Goal: Use online tool/utility

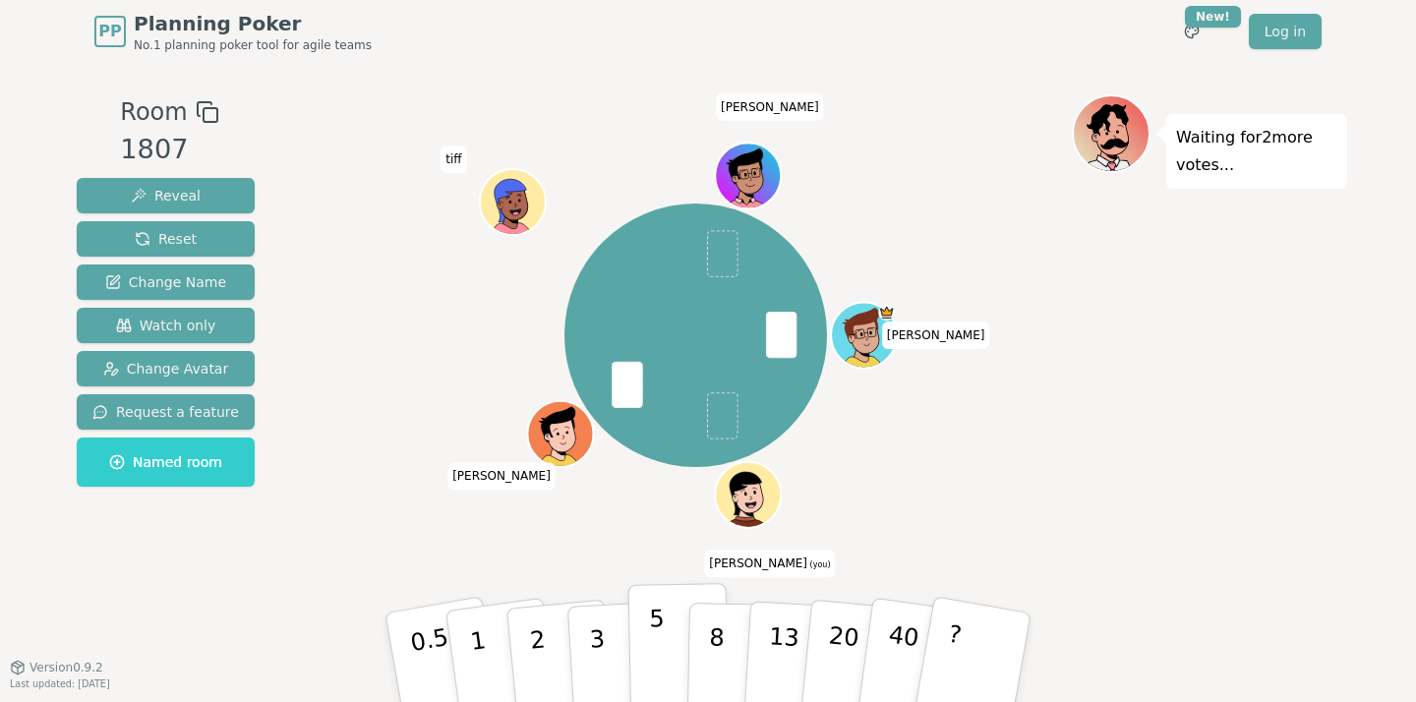
click at [659, 638] on p "5" at bounding box center [657, 658] width 17 height 106
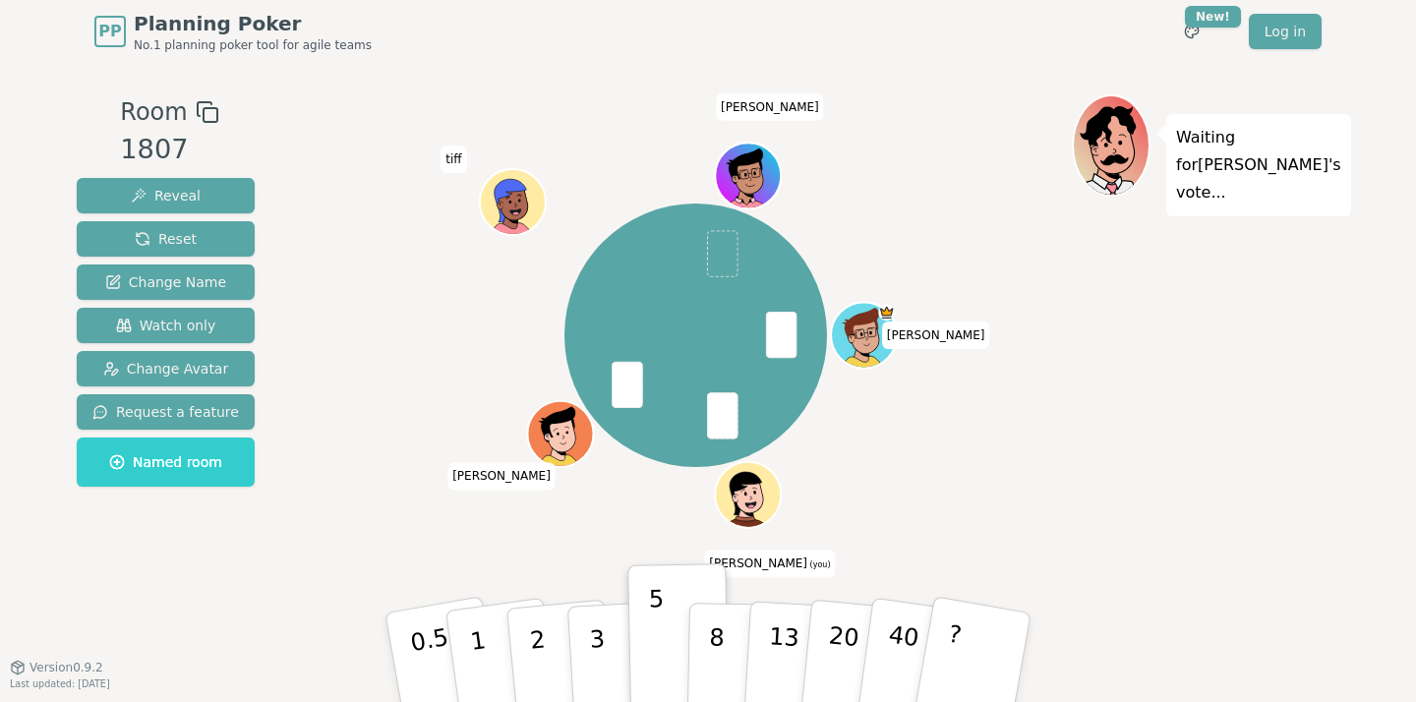
click at [1282, 459] on div "Waiting for [PERSON_NAME] 's vote..." at bounding box center [1209, 364] width 275 height 541
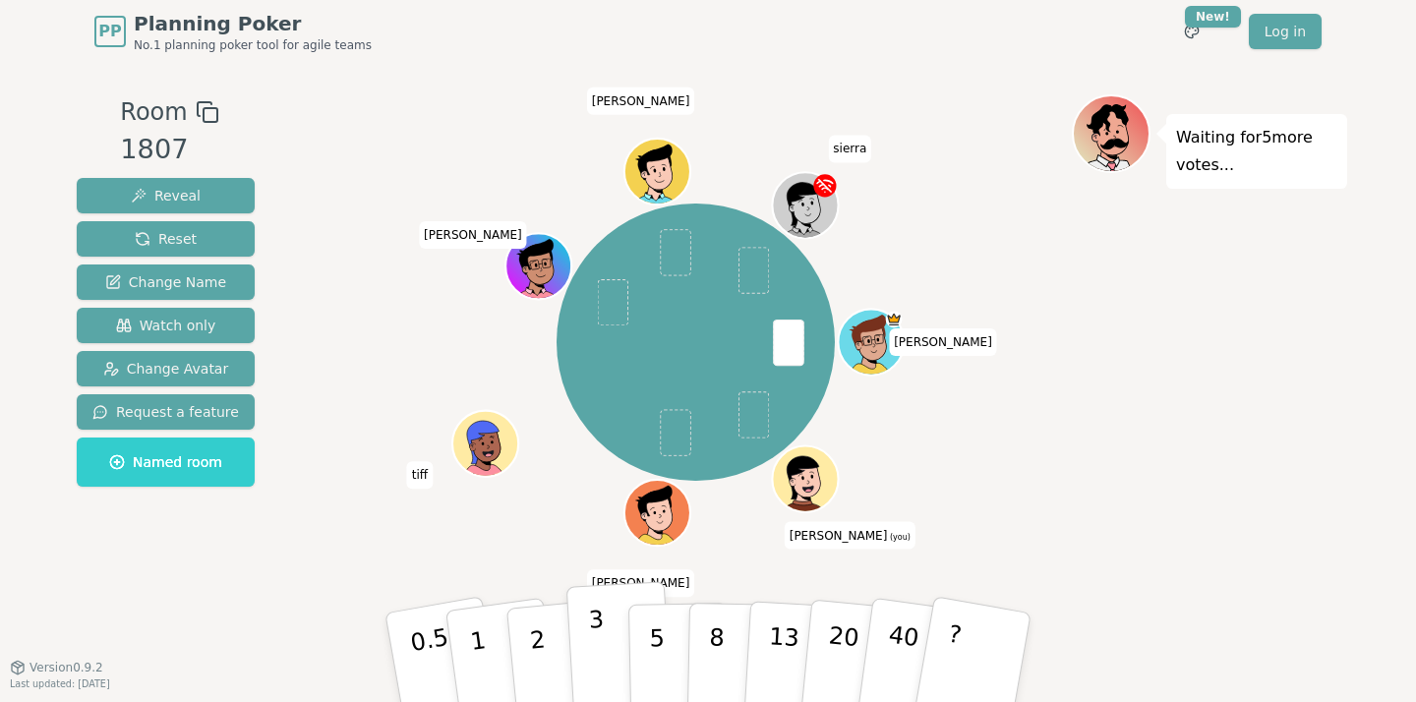
click at [602, 647] on p "3" at bounding box center [599, 659] width 22 height 107
click at [1170, 542] on div "Waiting for 3 more votes..." at bounding box center [1209, 364] width 275 height 541
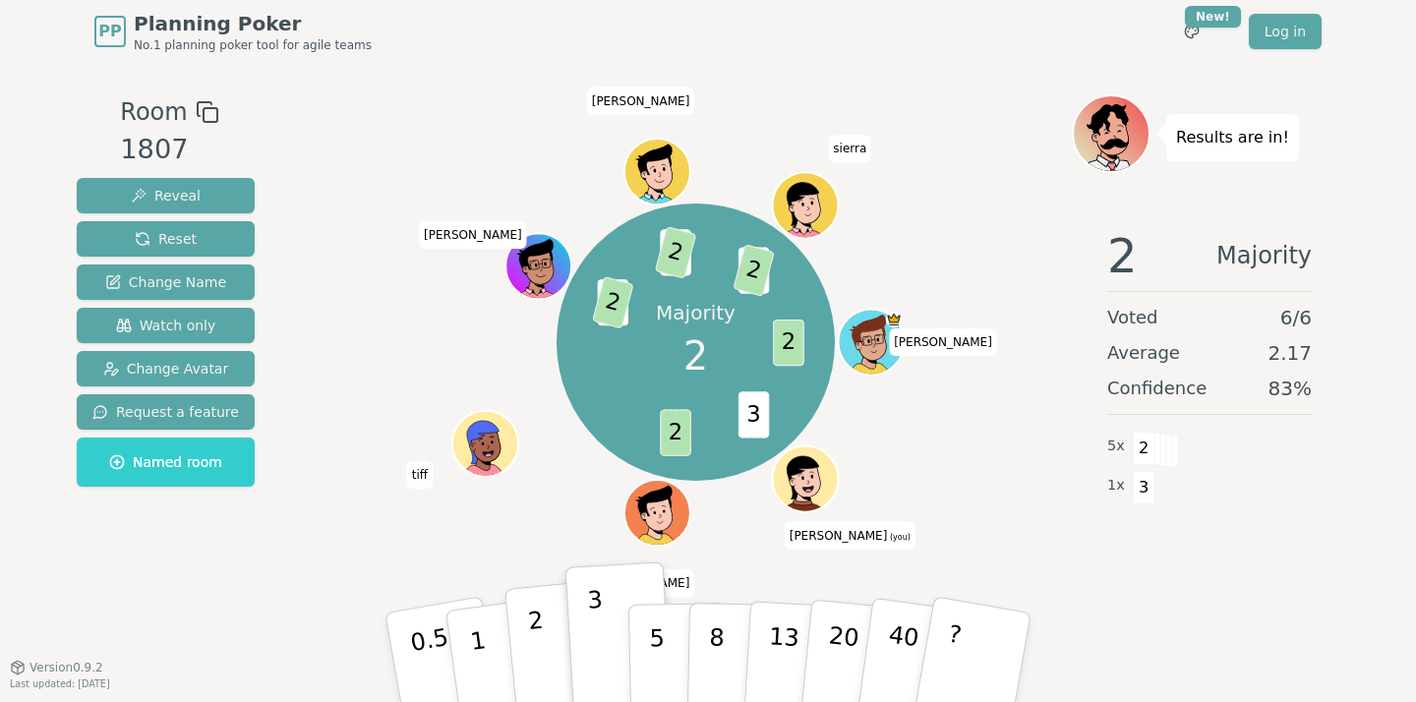
click at [547, 631] on button "2" at bounding box center [560, 658] width 112 height 156
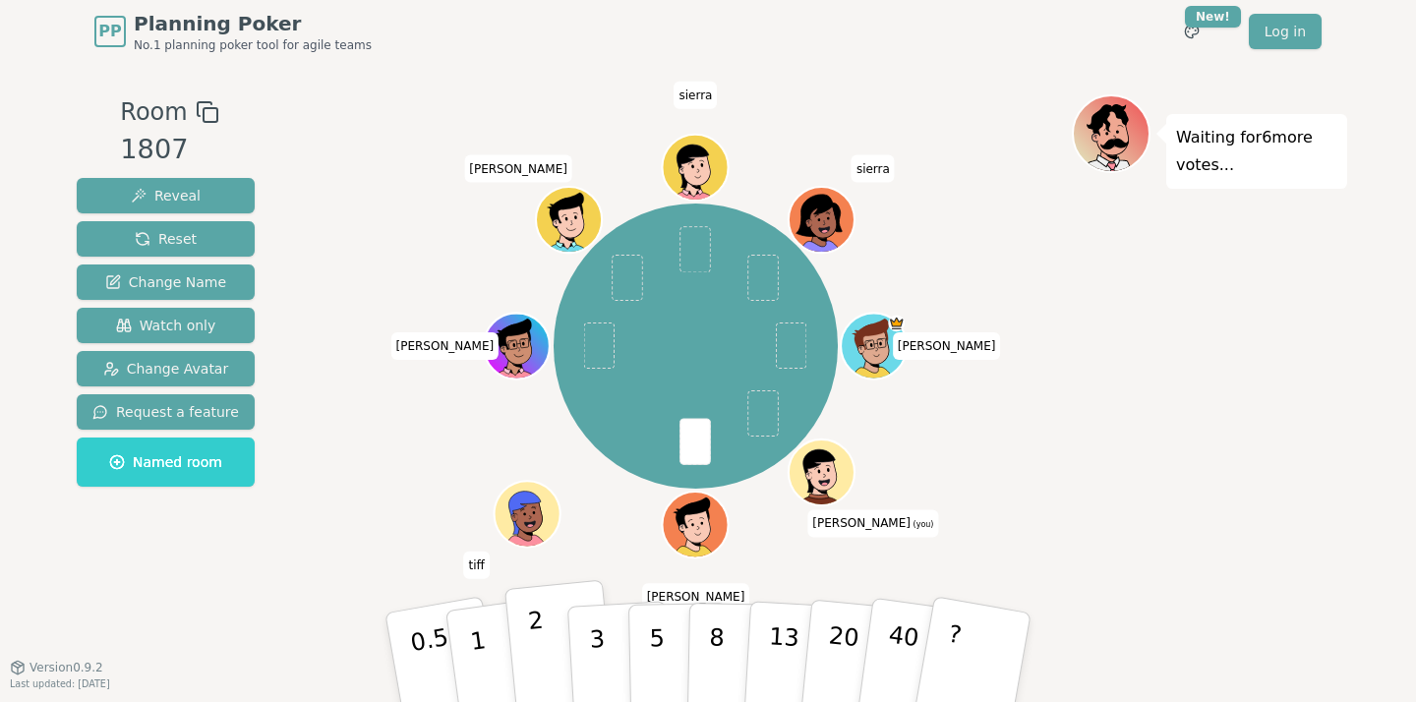
click at [558, 650] on button "2" at bounding box center [560, 658] width 112 height 156
click at [379, 508] on div "[PERSON_NAME] (you) [PERSON_NAME] tiff [PERSON_NAME] sierra sierra" at bounding box center [696, 346] width 752 height 433
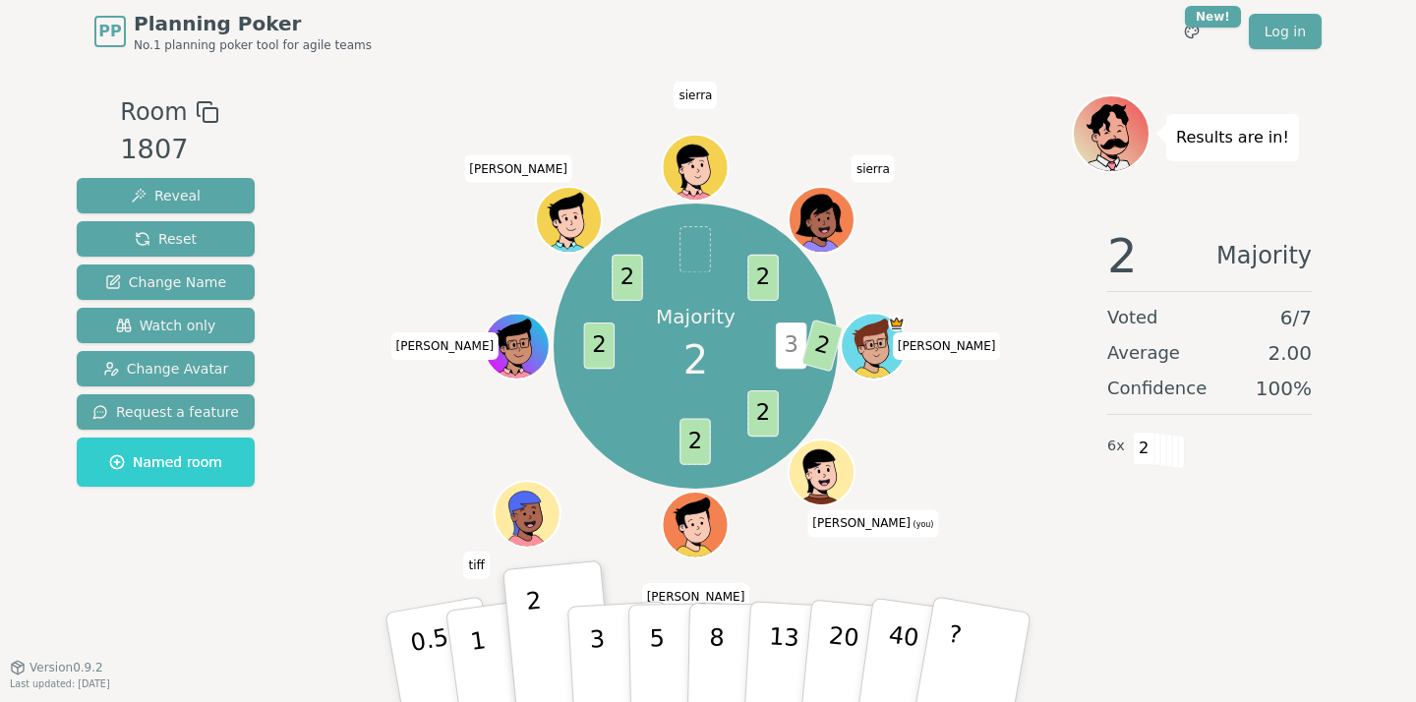
click at [877, 167] on span "sierra" at bounding box center [873, 168] width 43 height 28
click at [787, 154] on div "Majority 2 3 2 2 2 2 2 2 [PERSON_NAME] (you) [PERSON_NAME] tiff [PERSON_NAME] s…" at bounding box center [696, 346] width 752 height 433
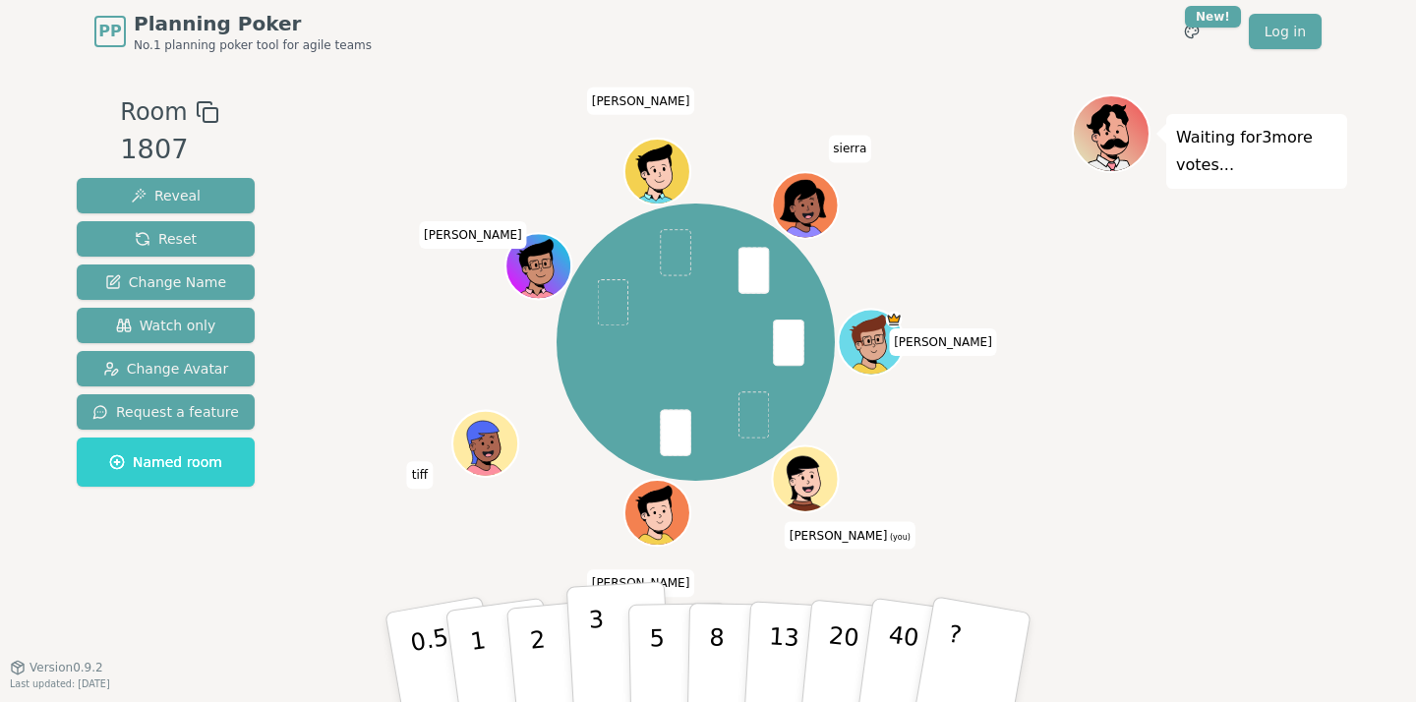
click at [610, 627] on button "3" at bounding box center [619, 657] width 107 height 153
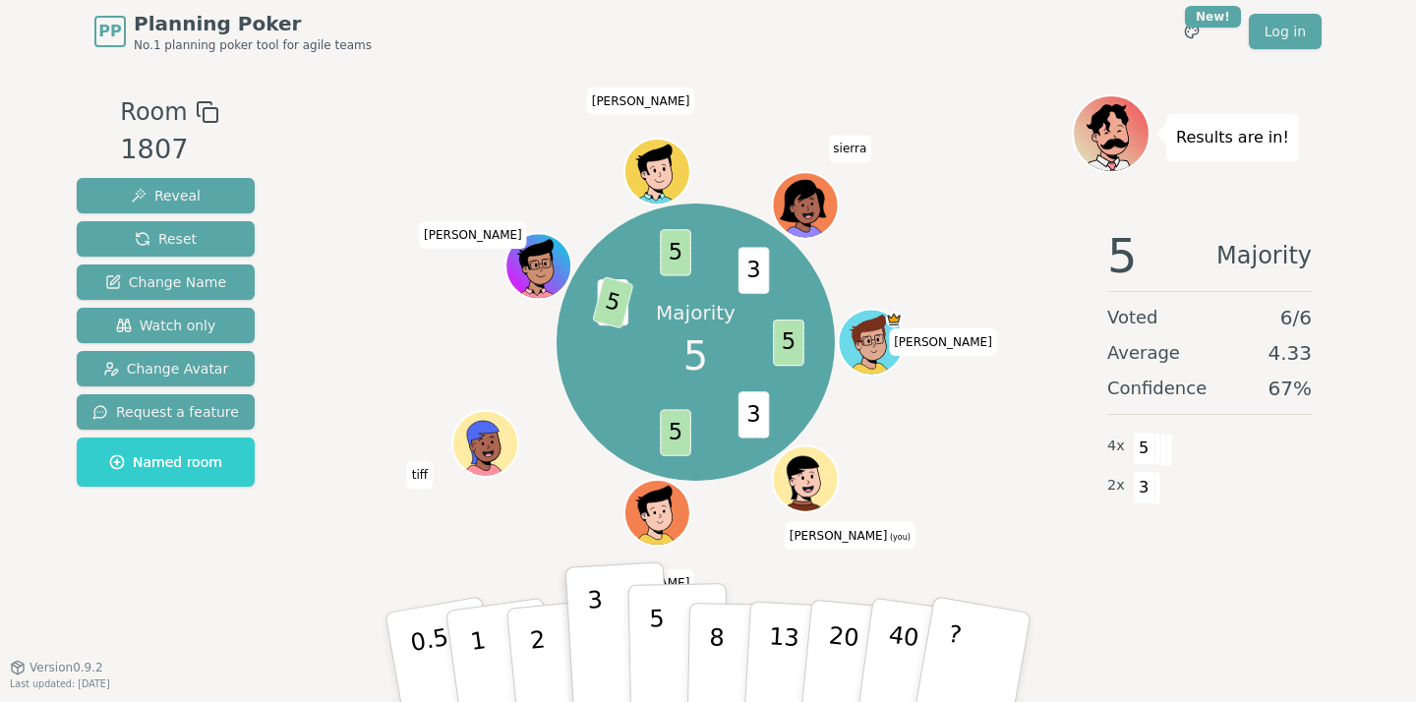
click at [651, 625] on p "5" at bounding box center [657, 658] width 17 height 106
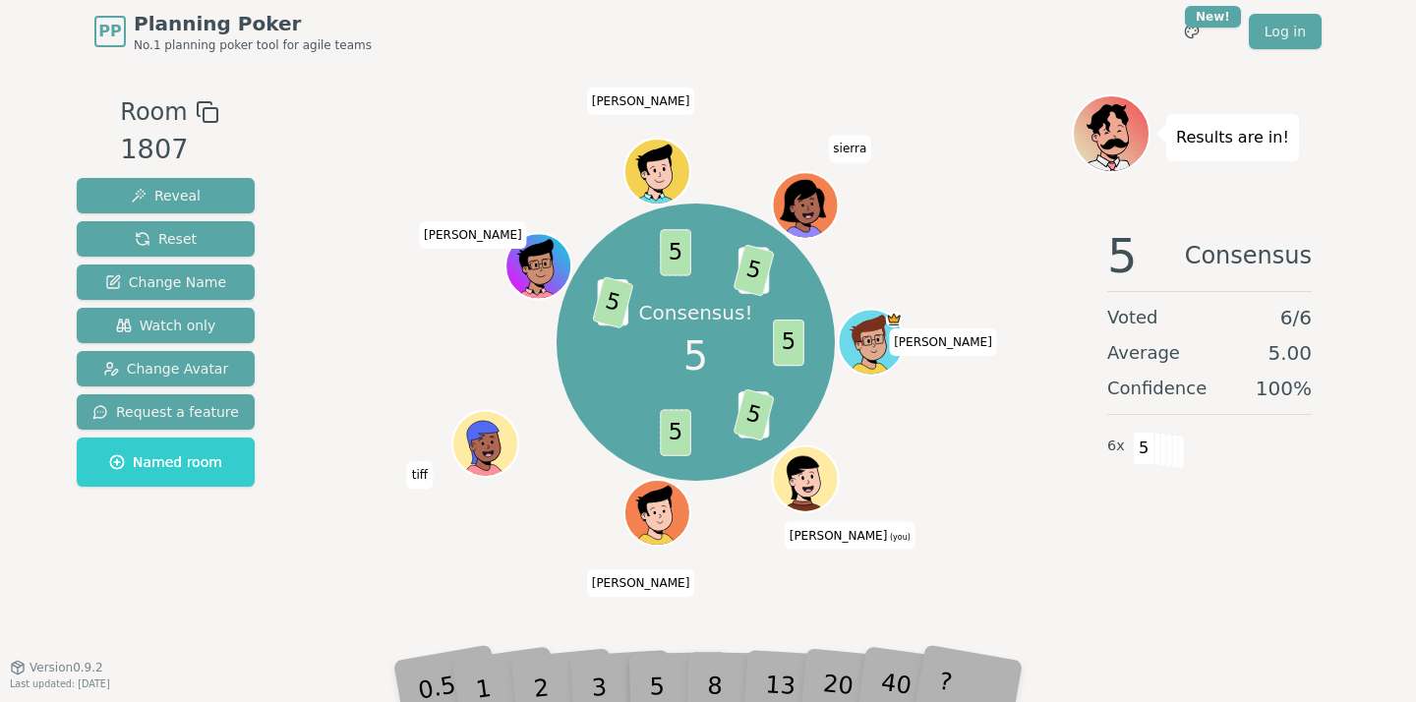
click at [1041, 483] on div "Consensus! 5 5 3 5 5 3 5 5 3 5 [PERSON_NAME] (you) [PERSON_NAME] tiff [PERSON_N…" at bounding box center [696, 342] width 752 height 425
